Goal: Task Accomplishment & Management: Complete application form

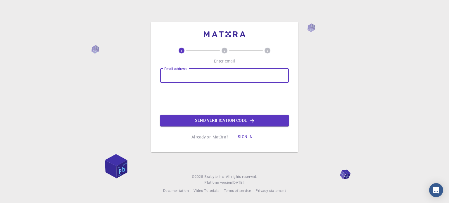
click at [267, 73] on input "Email address" at bounding box center [224, 76] width 129 height 14
type input "[EMAIL_ADDRESS][DOMAIN_NAME]"
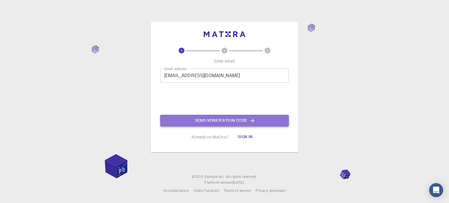
click at [214, 126] on button "Send verification code" at bounding box center [224, 121] width 129 height 12
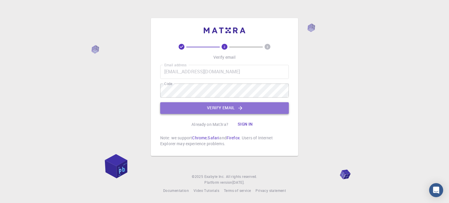
click at [211, 108] on button "Verify email" at bounding box center [224, 108] width 129 height 12
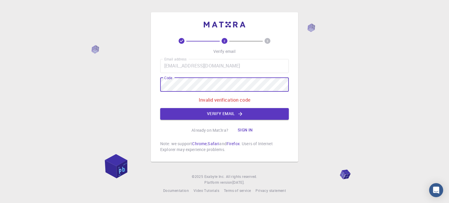
click at [148, 90] on div "2 3 Verify email Email address [EMAIL_ADDRESS][DOMAIN_NAME] Email address Code …" at bounding box center [224, 101] width 449 height 203
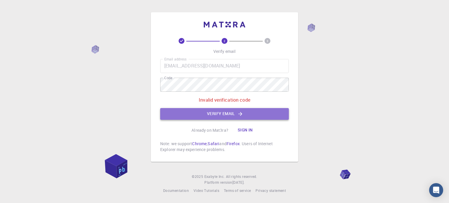
click at [203, 115] on button "Verify email" at bounding box center [224, 114] width 129 height 12
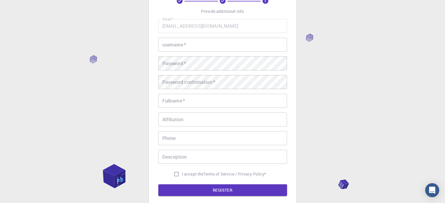
scroll to position [19, 0]
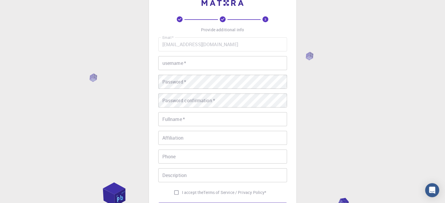
click at [189, 68] on input "username   *" at bounding box center [222, 63] width 129 height 14
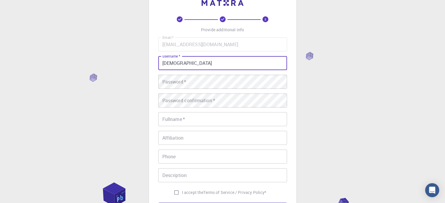
type input "[DEMOGRAPHIC_DATA]"
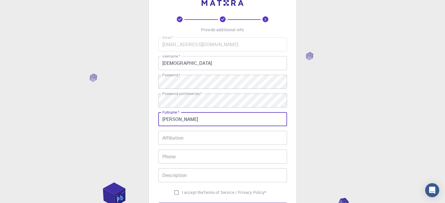
type input "[PERSON_NAME]"
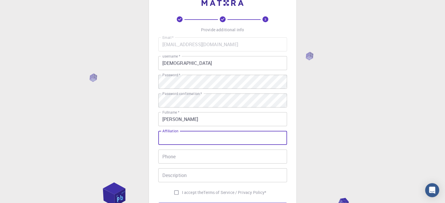
click at [171, 142] on input "Affiliation" at bounding box center [222, 138] width 129 height 14
type input "N/A"
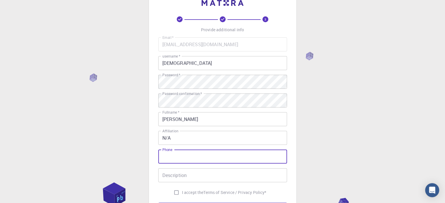
click at [181, 156] on input "Phone" at bounding box center [222, 157] width 129 height 14
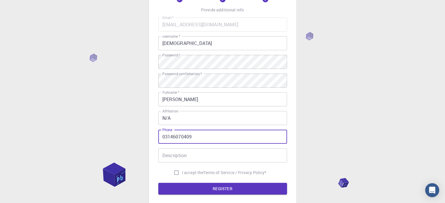
type input "03146070409"
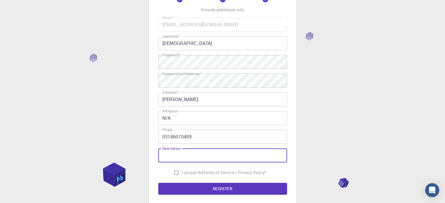
click at [194, 154] on input "Description" at bounding box center [222, 156] width 129 height 14
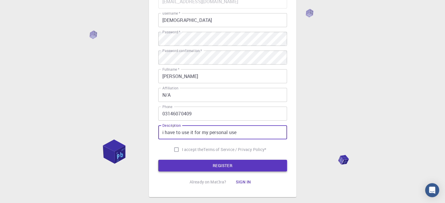
scroll to position [62, 0]
type input "i have to use it for my personal use"
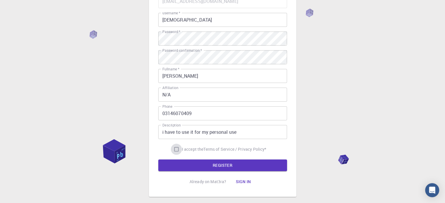
click at [175, 146] on input "I accept the Terms of Service / Privacy Policy *" at bounding box center [176, 149] width 11 height 11
checkbox input "true"
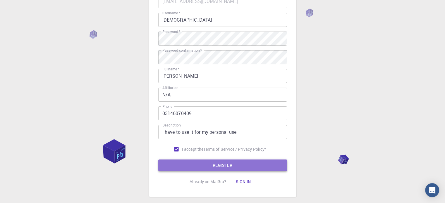
click at [196, 160] on button "REGISTER" at bounding box center [222, 166] width 129 height 12
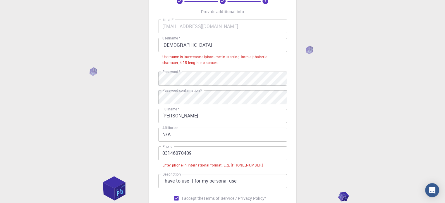
scroll to position [37, 0]
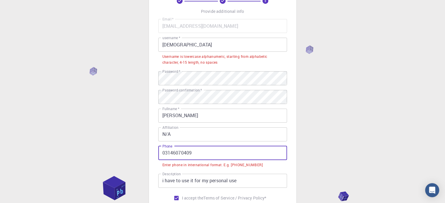
click at [164, 154] on input "03146070409" at bounding box center [222, 153] width 129 height 14
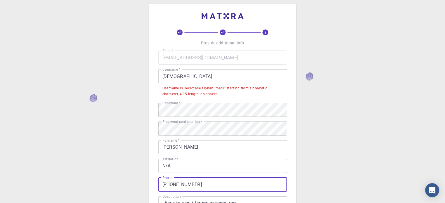
scroll to position [0, 0]
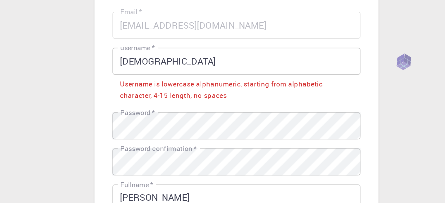
type input "[PHONE_NUMBER]"
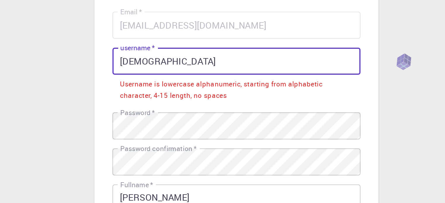
click at [175, 83] on input "[DEMOGRAPHIC_DATA]" at bounding box center [222, 82] width 129 height 14
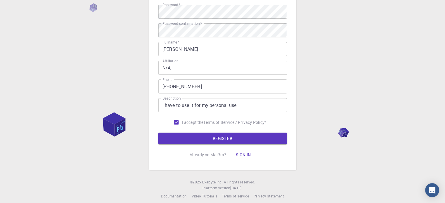
scroll to position [94, 0]
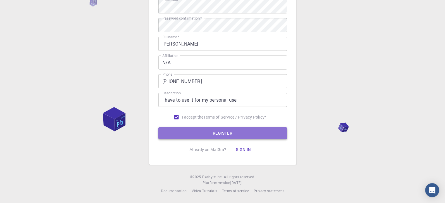
click at [199, 130] on button "REGISTER" at bounding box center [222, 133] width 129 height 12
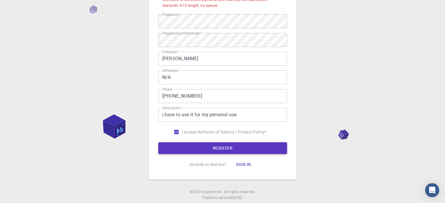
scroll to position [109, 0]
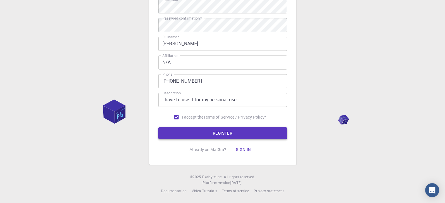
click at [205, 134] on button "REGISTER" at bounding box center [222, 133] width 129 height 12
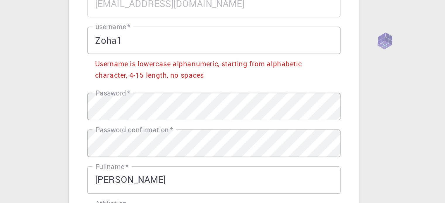
scroll to position [44, 0]
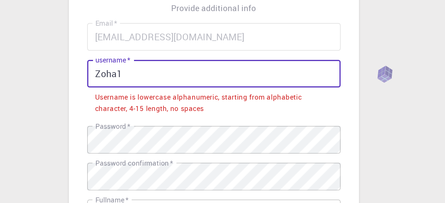
click at [164, 37] on input "Zoha1" at bounding box center [222, 37] width 129 height 14
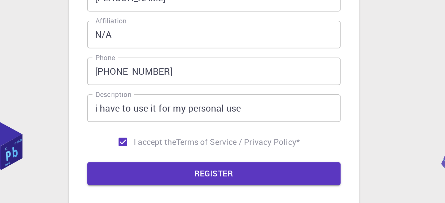
scroll to position [94, 0]
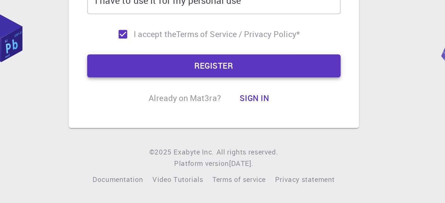
type input "zoha1"
click at [188, 136] on button "REGISTER" at bounding box center [222, 133] width 129 height 12
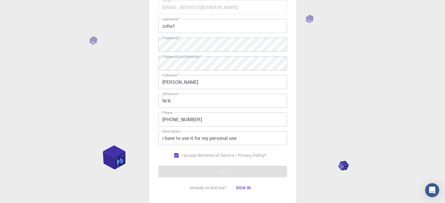
scroll to position [56, 0]
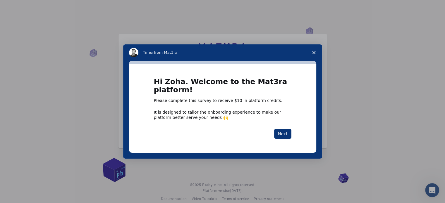
click at [315, 52] on icon "Close survey" at bounding box center [314, 53] width 4 height 4
